Goal: Check status: Check status

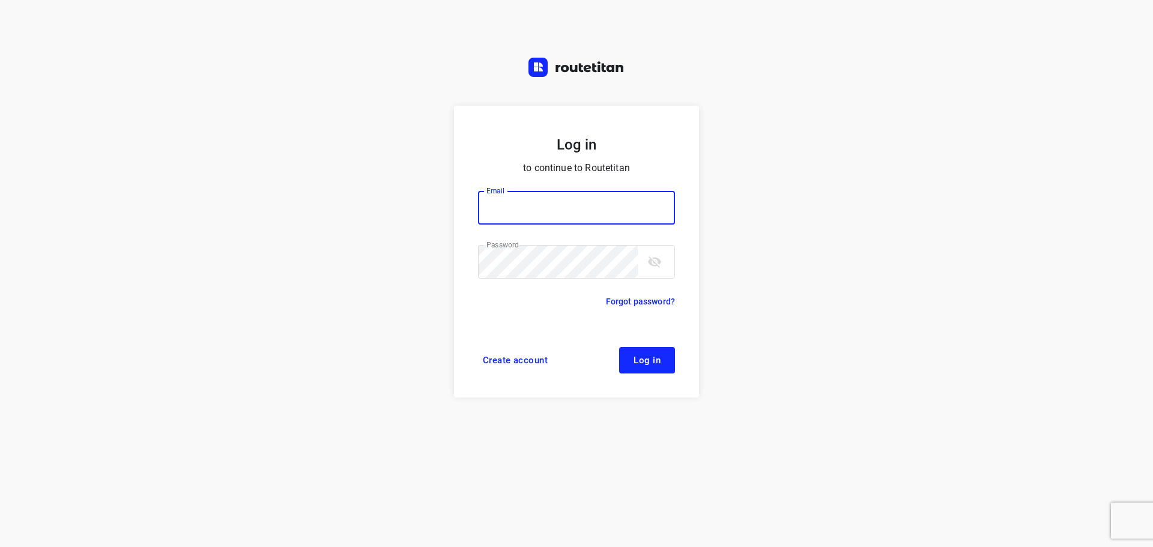
type input "[PERSON_NAME][EMAIL_ADDRESS][DOMAIN_NAME]"
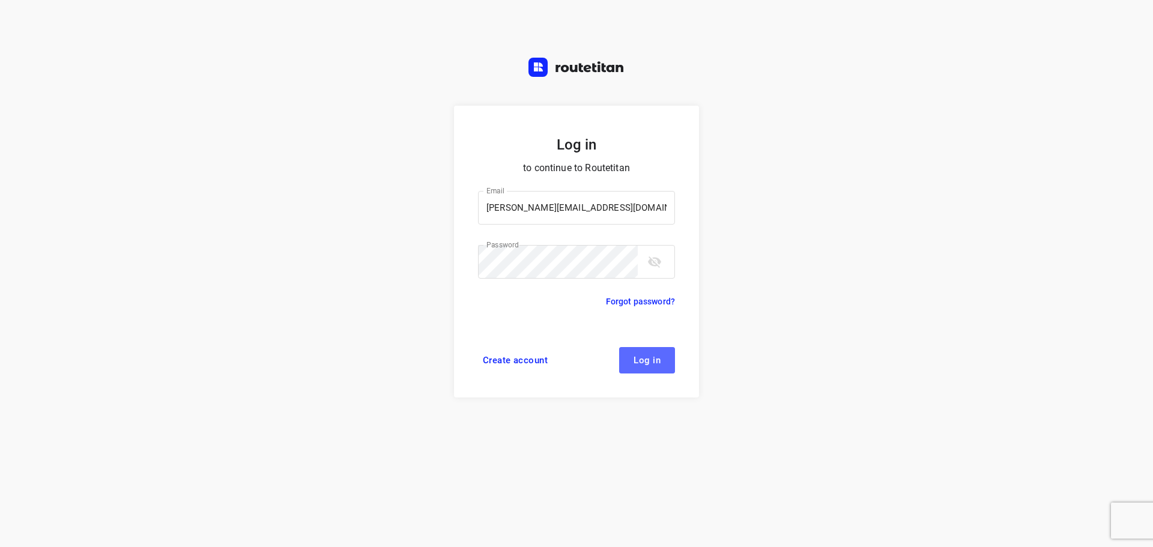
click at [634, 364] on span "Log in" at bounding box center [646, 360] width 27 height 10
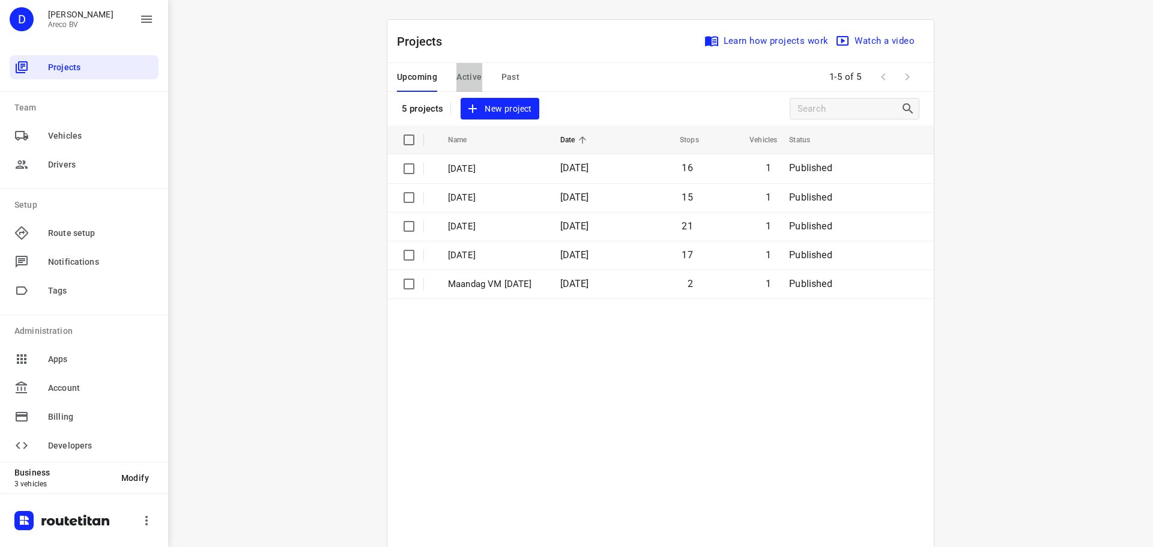
click at [471, 74] on span "Active" at bounding box center [468, 77] width 25 height 15
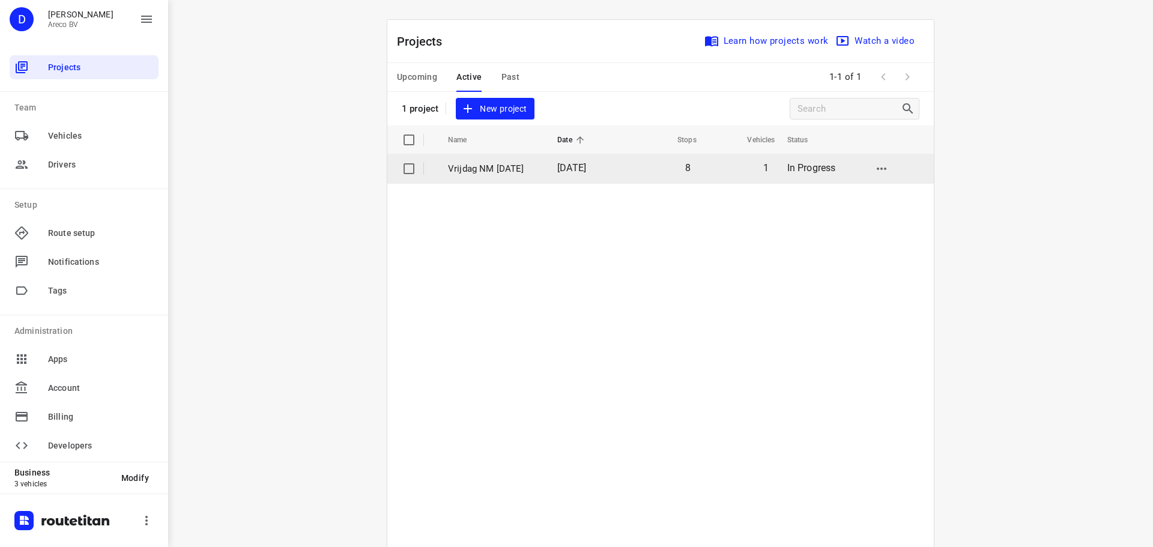
click at [512, 165] on p "Vrijdag NM 12 September" at bounding box center [493, 169] width 91 height 14
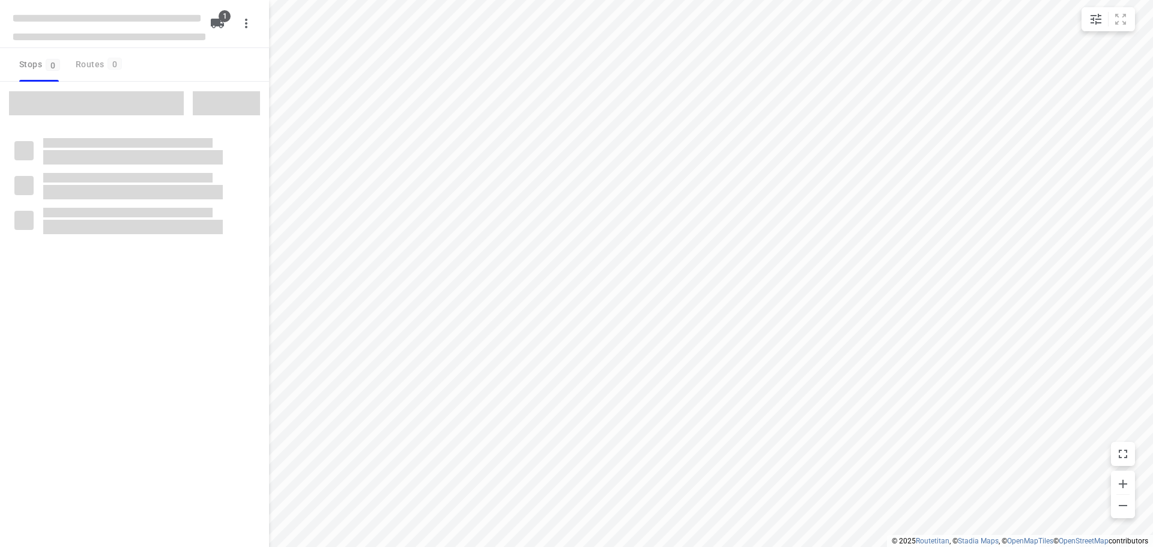
type input "distance"
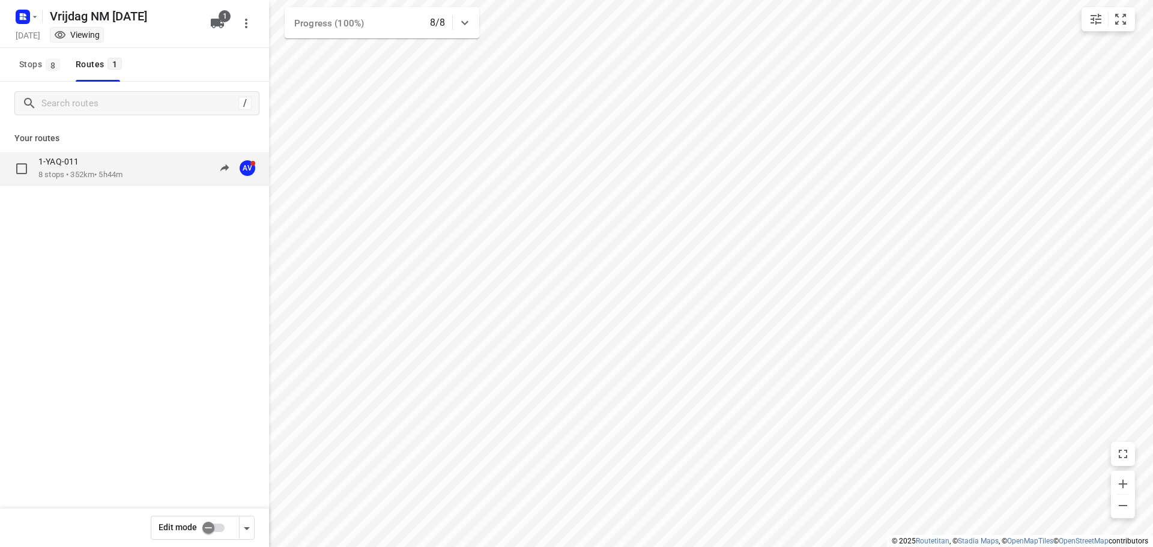
click at [136, 155] on div "1-YAQ-011 8 stops • 352km • 5h44m 09:43-16:39 AV" at bounding box center [134, 169] width 269 height 34
